Goal: Answer question/provide support: Share knowledge or assist other users

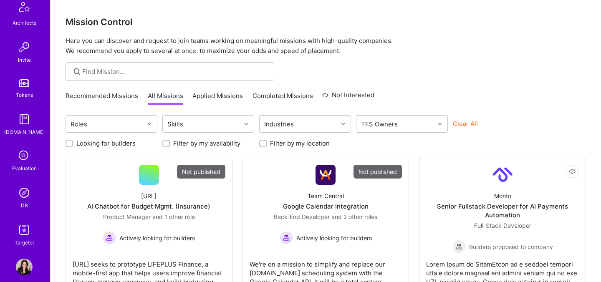
scroll to position [250, 0]
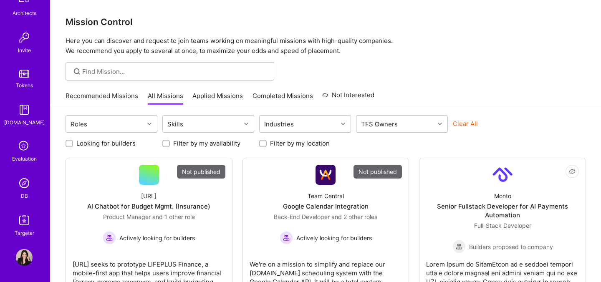
click at [25, 193] on div "DB" at bounding box center [24, 196] width 7 height 9
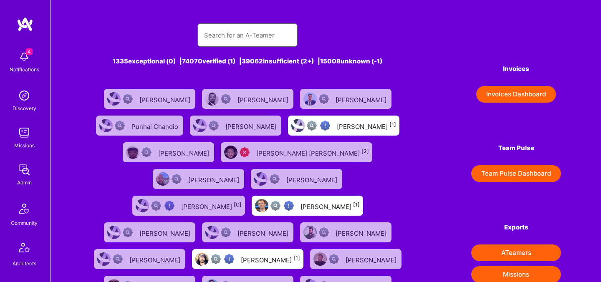
click at [215, 41] on input "text" at bounding box center [247, 35] width 87 height 21
paste input "Mohammad Yahia"
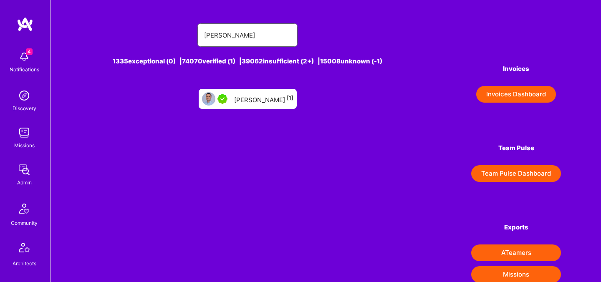
type input "Mohammad Yahia"
click at [260, 96] on div "Mohammad Yahia [1]" at bounding box center [263, 98] width 59 height 11
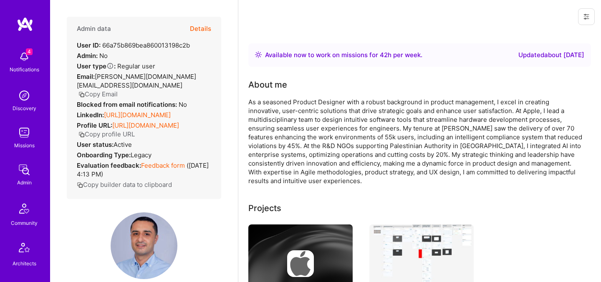
click at [205, 30] on button "Details" at bounding box center [200, 29] width 21 height 24
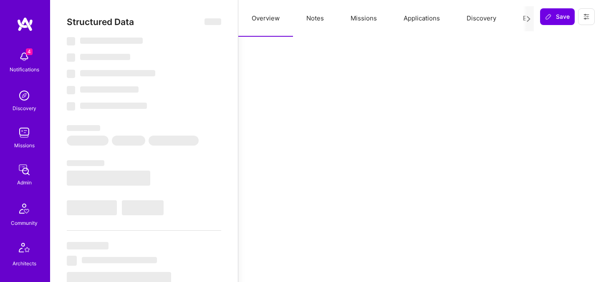
click at [518, 13] on button "Evaluation" at bounding box center [538, 18] width 57 height 37
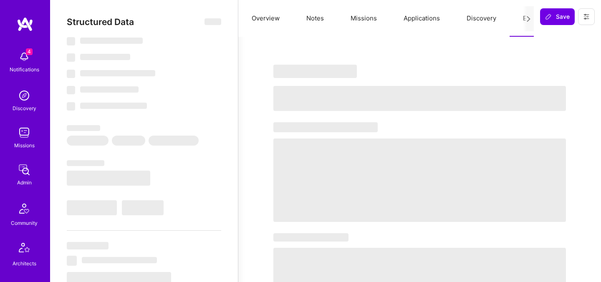
select select "Right Now"
select select "5"
select select "7"
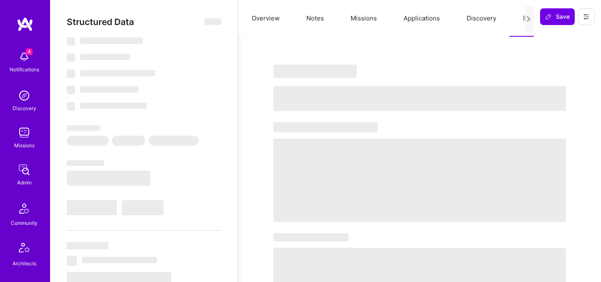
select select "PS"
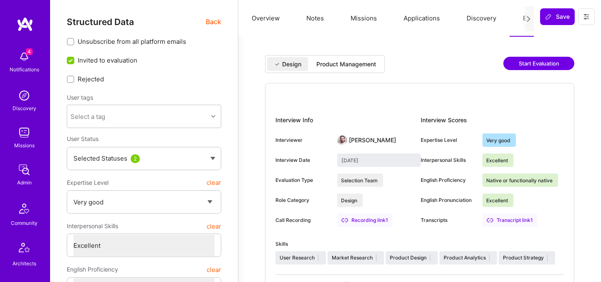
click at [372, 67] on div "Product Management" at bounding box center [346, 64] width 60 height 8
type input "September 26, 2025"
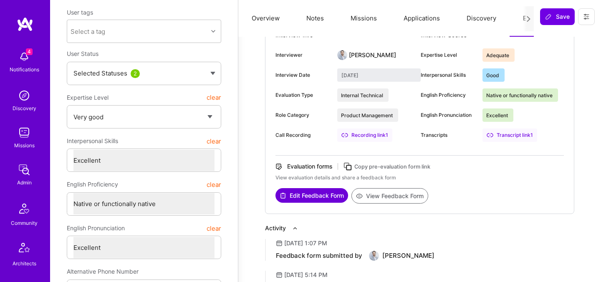
scroll to position [103, 0]
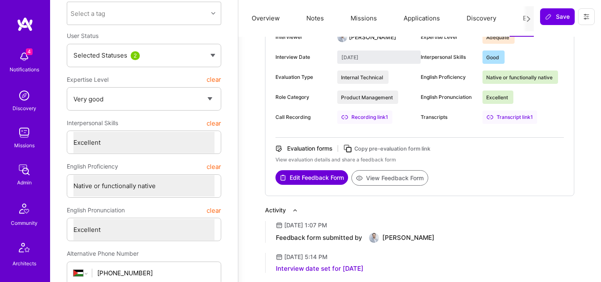
click at [367, 179] on button "View Feedback Form" at bounding box center [389, 177] width 77 height 15
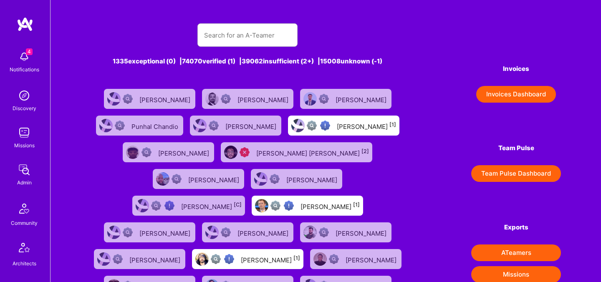
scroll to position [250, 0]
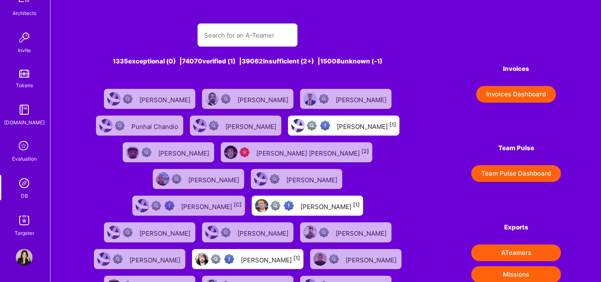
click at [23, 189] on img at bounding box center [24, 183] width 17 height 17
click at [222, 41] on input "text" at bounding box center [247, 35] width 87 height 21
paste input "Amir Elemam"
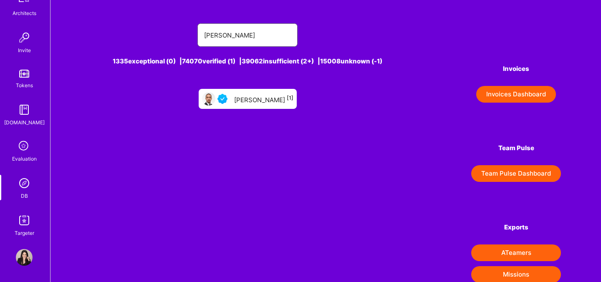
type input "amir Elemam"
click at [247, 101] on div "Amir Elemam [1]" at bounding box center [263, 98] width 59 height 11
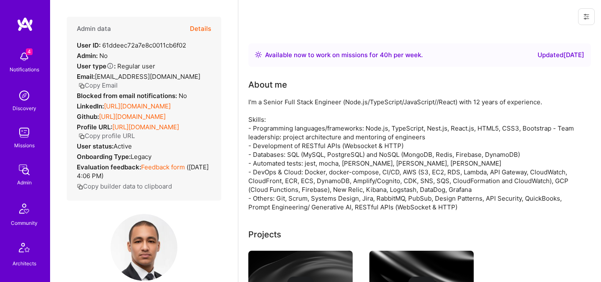
click at [205, 24] on button "Details" at bounding box center [200, 29] width 21 height 24
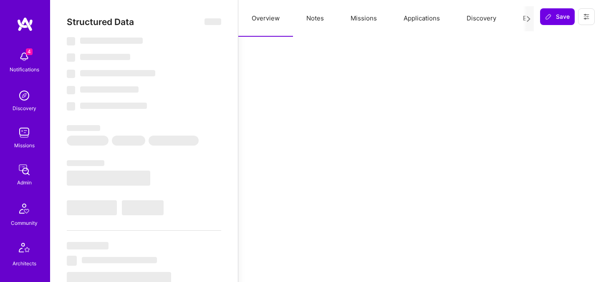
click at [518, 19] on button "Evaluation" at bounding box center [538, 18] width 57 height 37
type textarea "x"
select select "Right Now"
select select "4"
select select "7"
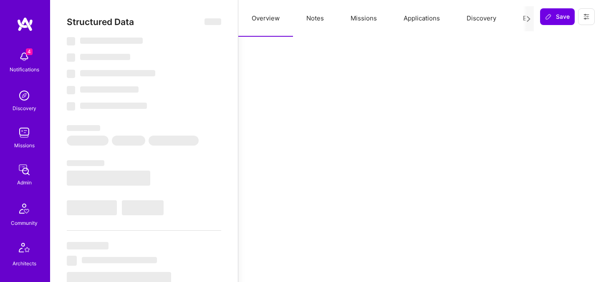
select select "7"
select select "BR"
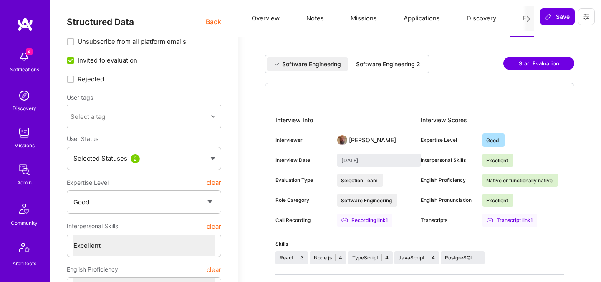
click at [371, 62] on div "Software Engineering 2" at bounding box center [388, 64] width 64 height 8
type input "September 19, 2025"
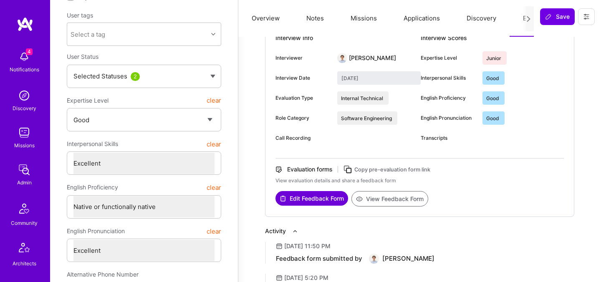
scroll to position [101, 0]
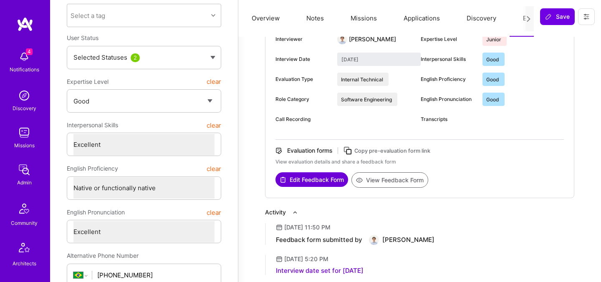
click at [371, 177] on button "View Feedback Form" at bounding box center [389, 179] width 77 height 15
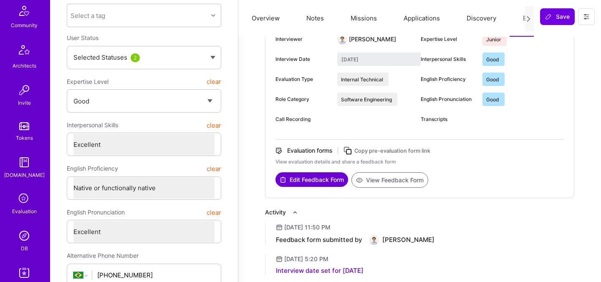
scroll to position [250, 0]
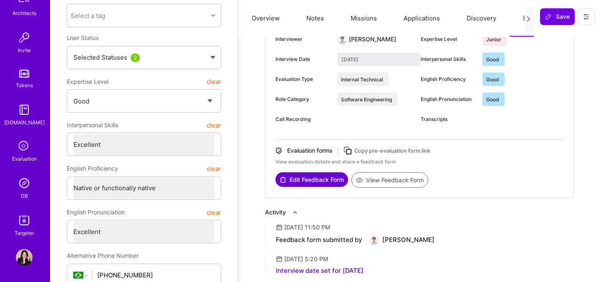
click at [22, 189] on img at bounding box center [24, 183] width 17 height 17
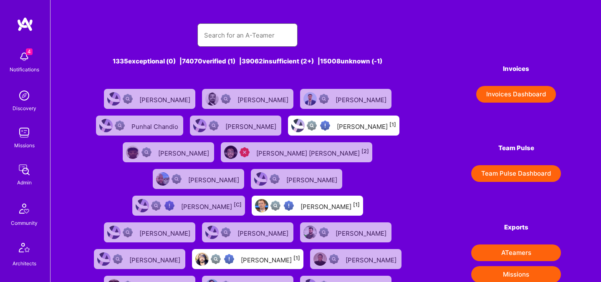
click at [224, 40] on input "text" at bounding box center [247, 35] width 87 height 21
type input "Vatsal Shah"
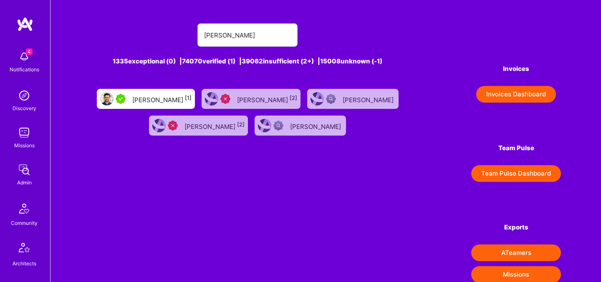
click at [186, 98] on div "Vatsal Shah [1]" at bounding box center [161, 98] width 59 height 11
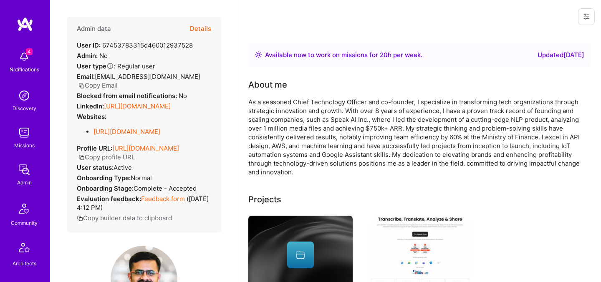
click at [202, 29] on button "Details" at bounding box center [200, 29] width 21 height 24
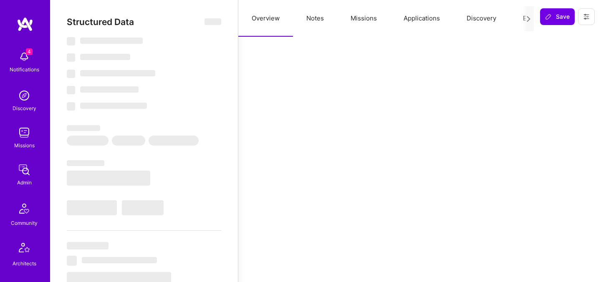
click at [516, 18] on button "Evaluation" at bounding box center [538, 18] width 57 height 37
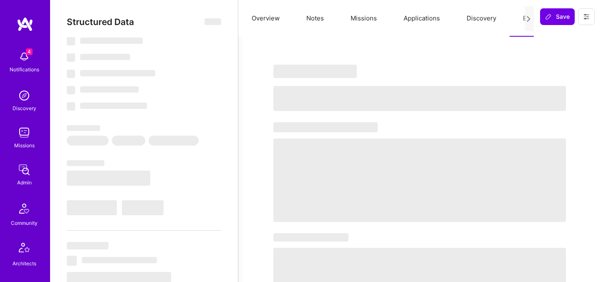
type textarea "x"
select select "Right Now"
select select "5"
select select "7"
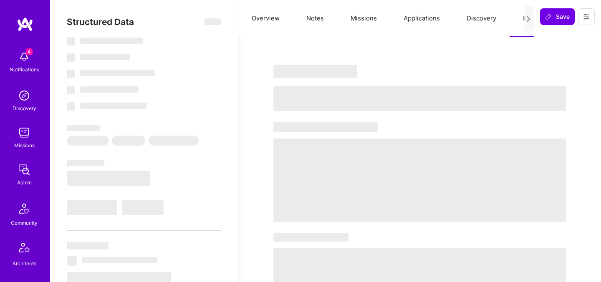
select select "6"
select select "CA"
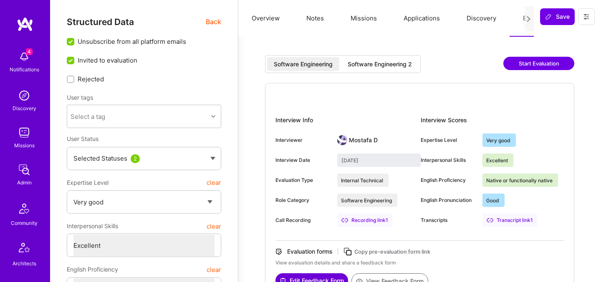
click at [400, 66] on div "Software Engineering 2" at bounding box center [380, 64] width 64 height 8
type input "September 23, 2025"
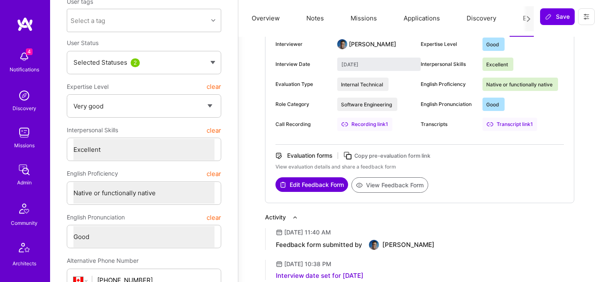
scroll to position [102, 0]
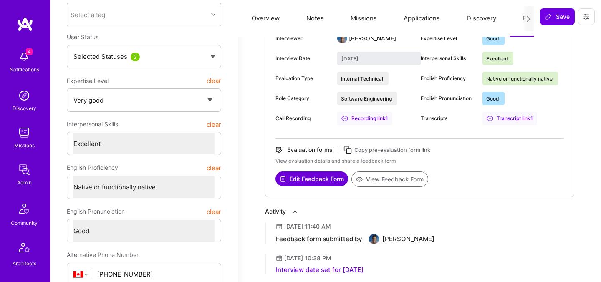
click at [389, 180] on button "View Feedback Form" at bounding box center [389, 179] width 77 height 15
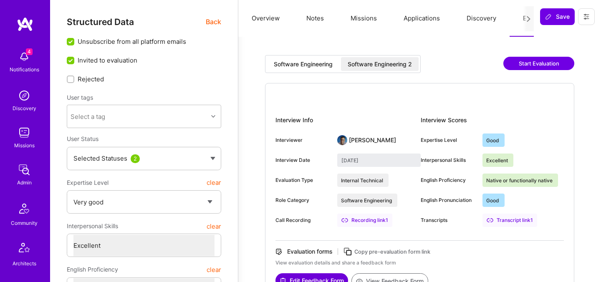
click at [213, 21] on span "Back" at bounding box center [213, 22] width 15 height 10
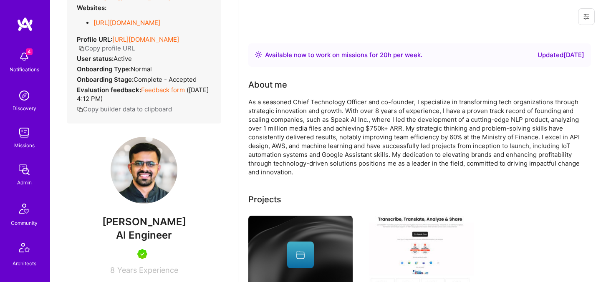
scroll to position [148, 0]
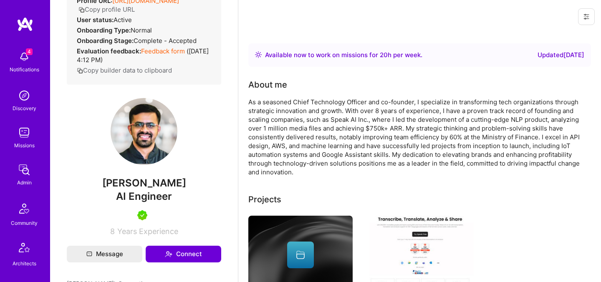
click at [146, 189] on span "Vatsal Shah" at bounding box center [144, 183] width 154 height 13
copy span "Vatsal Shah"
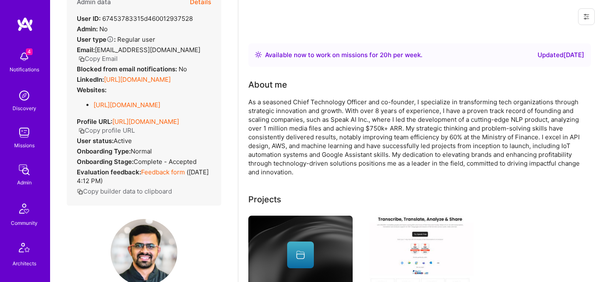
scroll to position [0, 0]
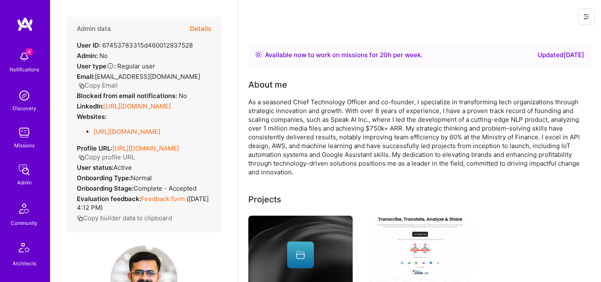
click at [199, 28] on button "Details" at bounding box center [200, 29] width 21 height 24
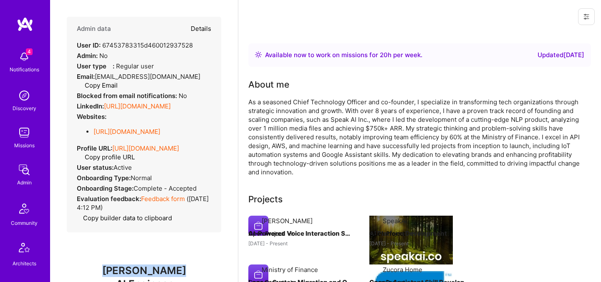
type textarea "x"
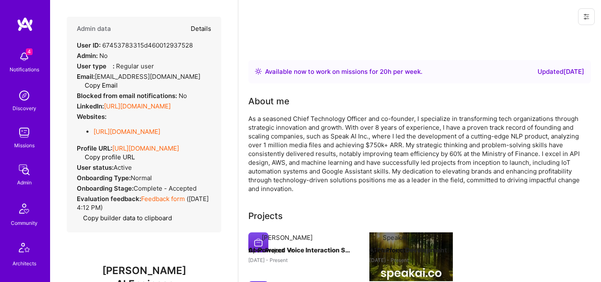
select select "5"
select select "7"
select select "6"
select select "CA"
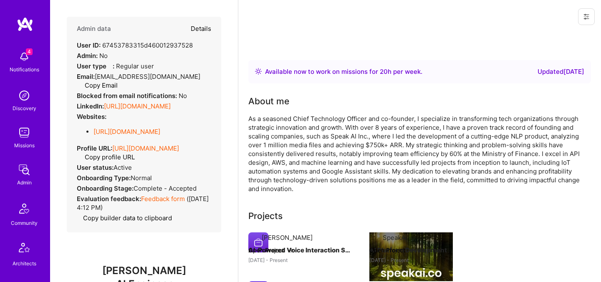
select select "Right Now"
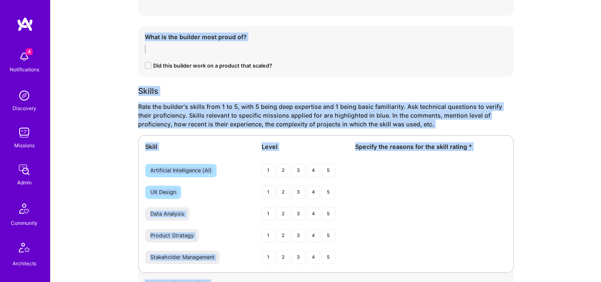
scroll to position [1390, 0]
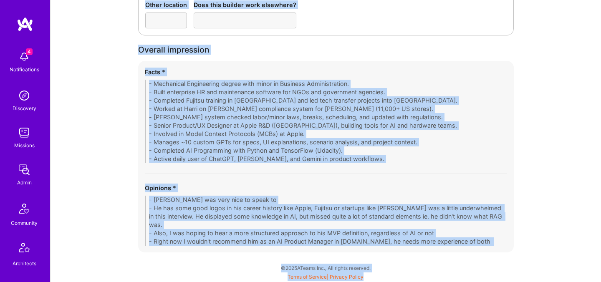
drag, startPoint x: 138, startPoint y: 167, endPoint x: 240, endPoint y: 289, distance: 158.8
copy div "Interview observations Date Flags Asked not to be recorded Expertise level * Ad…"
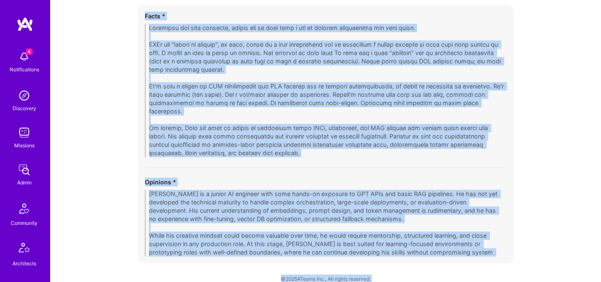
scroll to position [1462, 0]
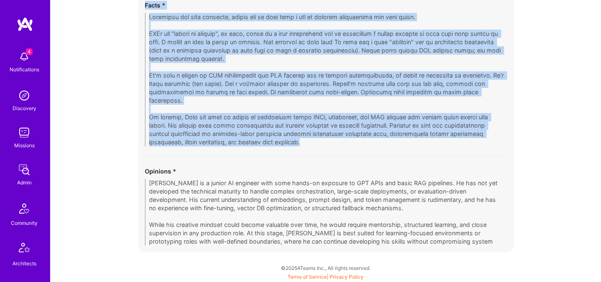
drag, startPoint x: 138, startPoint y: 124, endPoint x: 180, endPoint y: 281, distance: 162.0
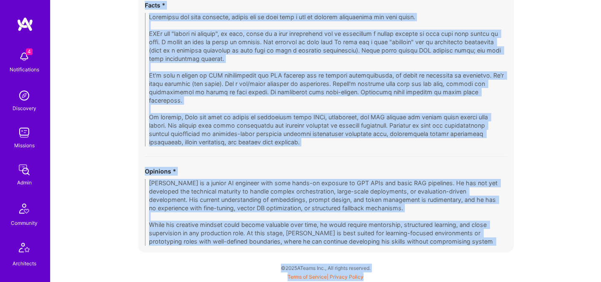
drag, startPoint x: 137, startPoint y: 21, endPoint x: 199, endPoint y: 296, distance: 281.5
copy div "Interview observations Date Flags Asked not to be recorded Expertise level * Ju…"
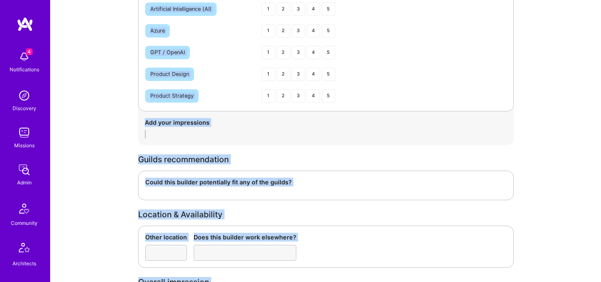
scroll to position [1334, 0]
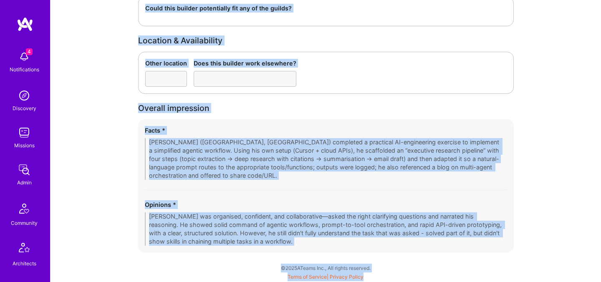
drag, startPoint x: 136, startPoint y: 47, endPoint x: 229, endPoint y: 300, distance: 269.6
copy div "Interview observations Date Flags Asked not to be recorded Expertise level * Go…"
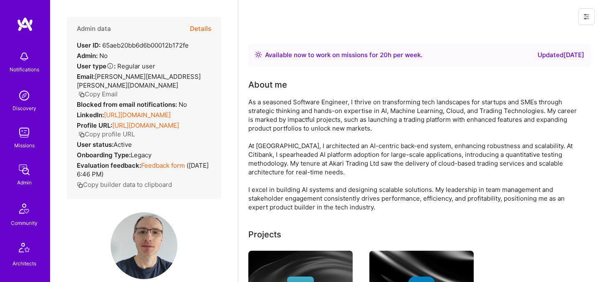
click at [118, 90] on button "Copy Email" at bounding box center [97, 94] width 39 height 9
